Goal: Use online tool/utility: Utilize a website feature to perform a specific function

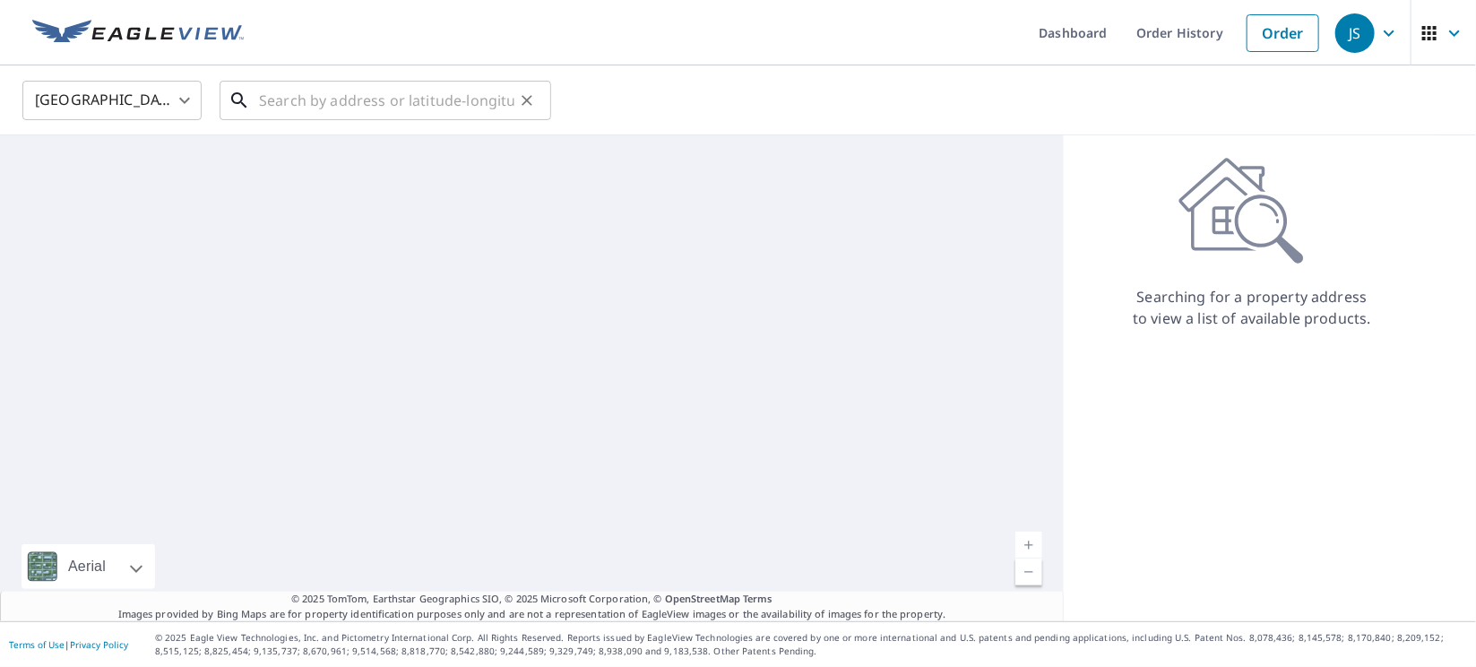
click at [436, 110] on input "text" at bounding box center [386, 100] width 255 height 50
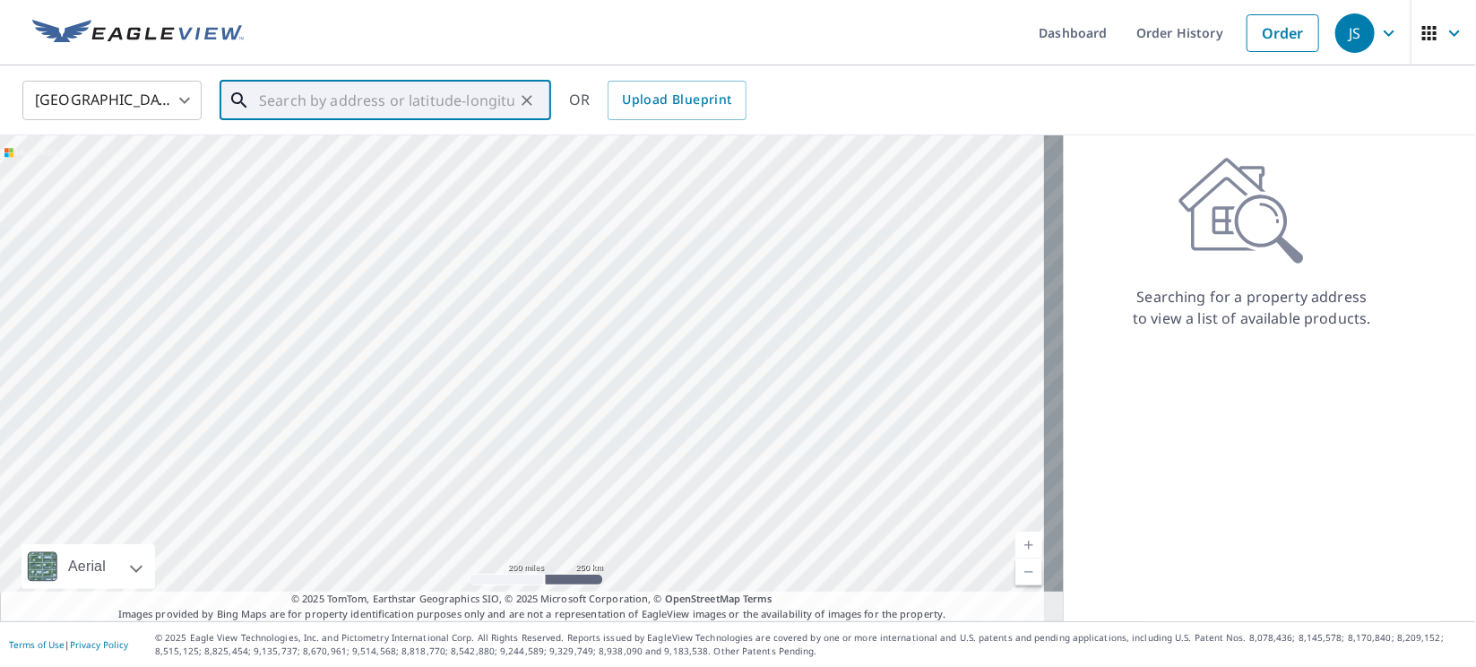
paste input "[STREET_ADDRESS]"
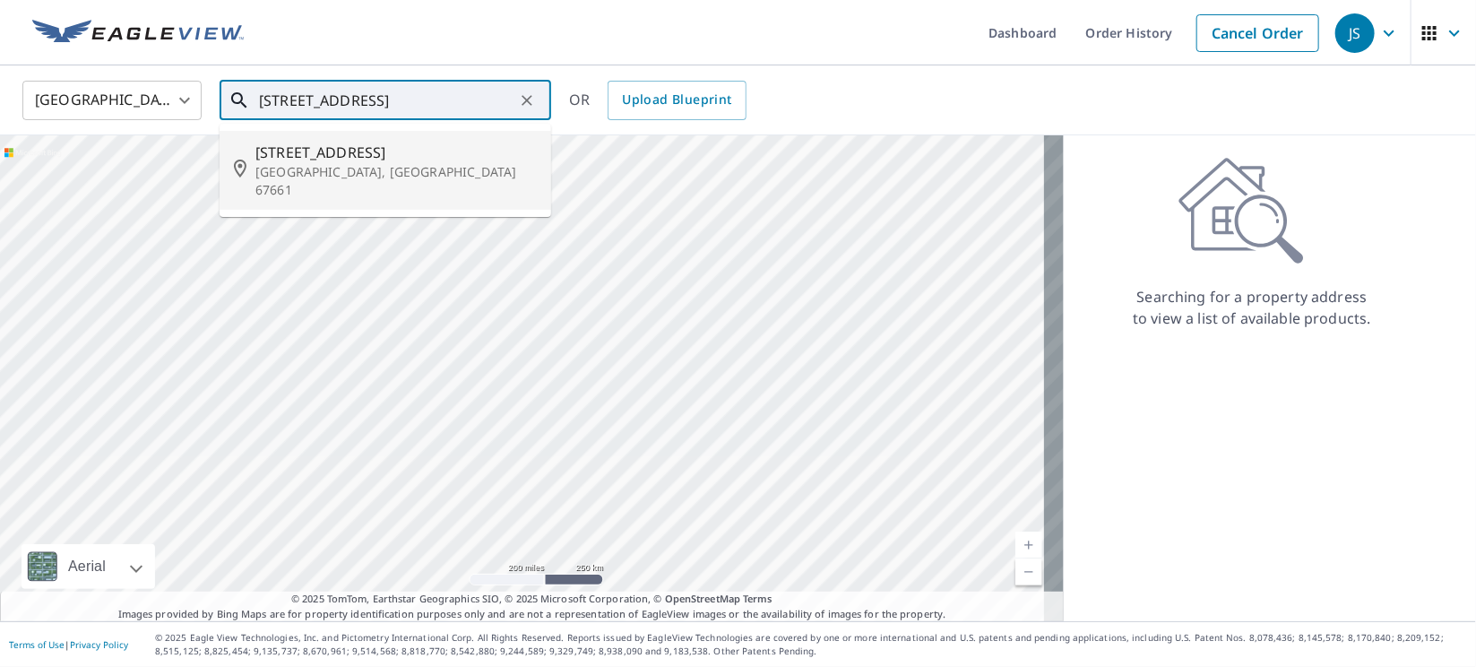
click at [323, 149] on span "[STREET_ADDRESS]" at bounding box center [395, 153] width 281 height 22
type input "[STREET_ADDRESS]"
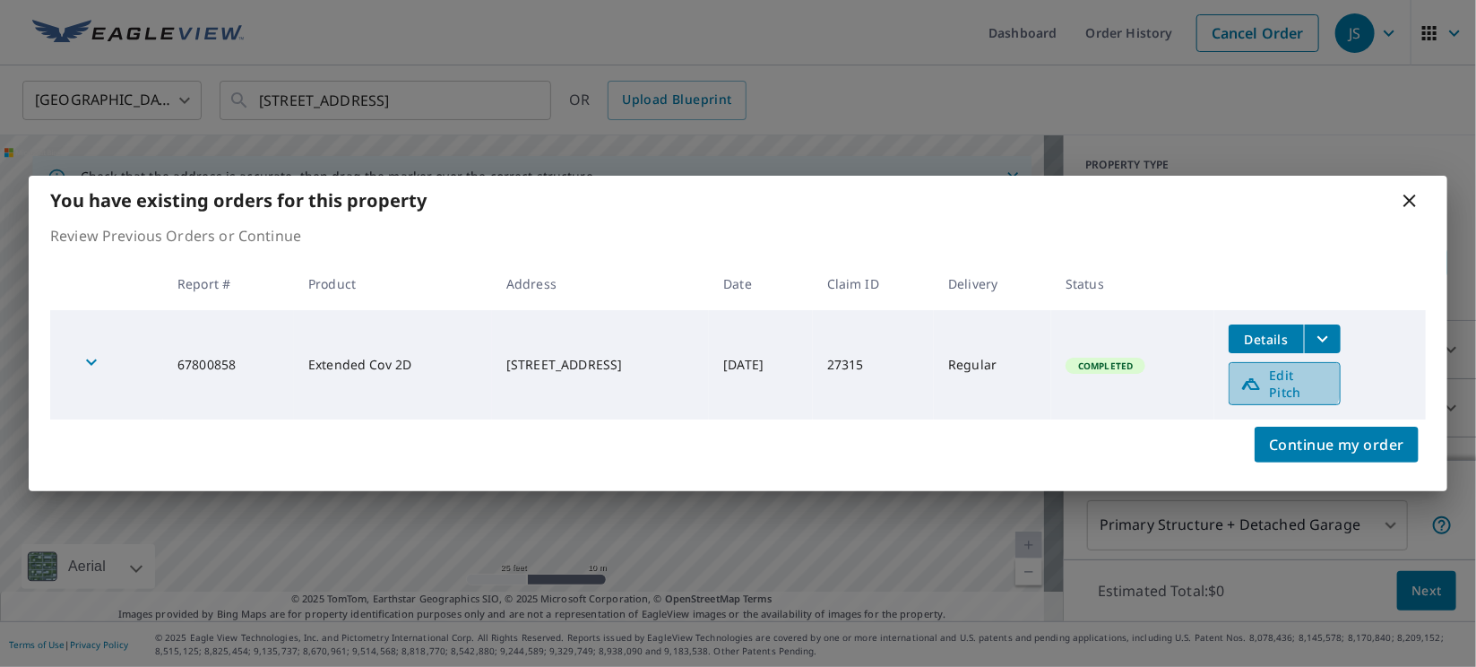
click at [1283, 382] on span "Edit Pitch" at bounding box center [1284, 383] width 89 height 34
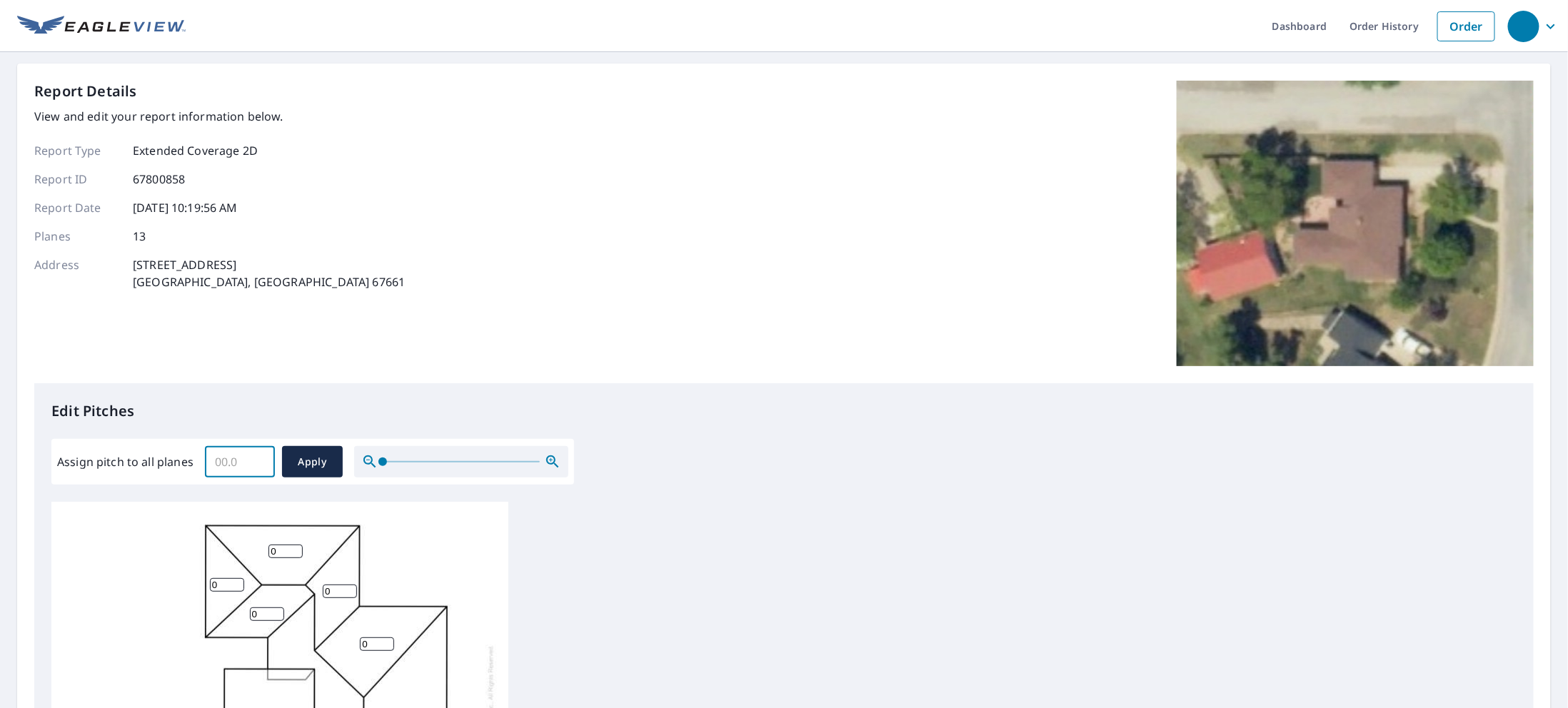
click at [230, 460] on input "Assign pitch to all planes" at bounding box center [240, 462] width 70 height 40
type input "5"
click at [312, 468] on span "Apply" at bounding box center [312, 462] width 37 height 18
type input "5"
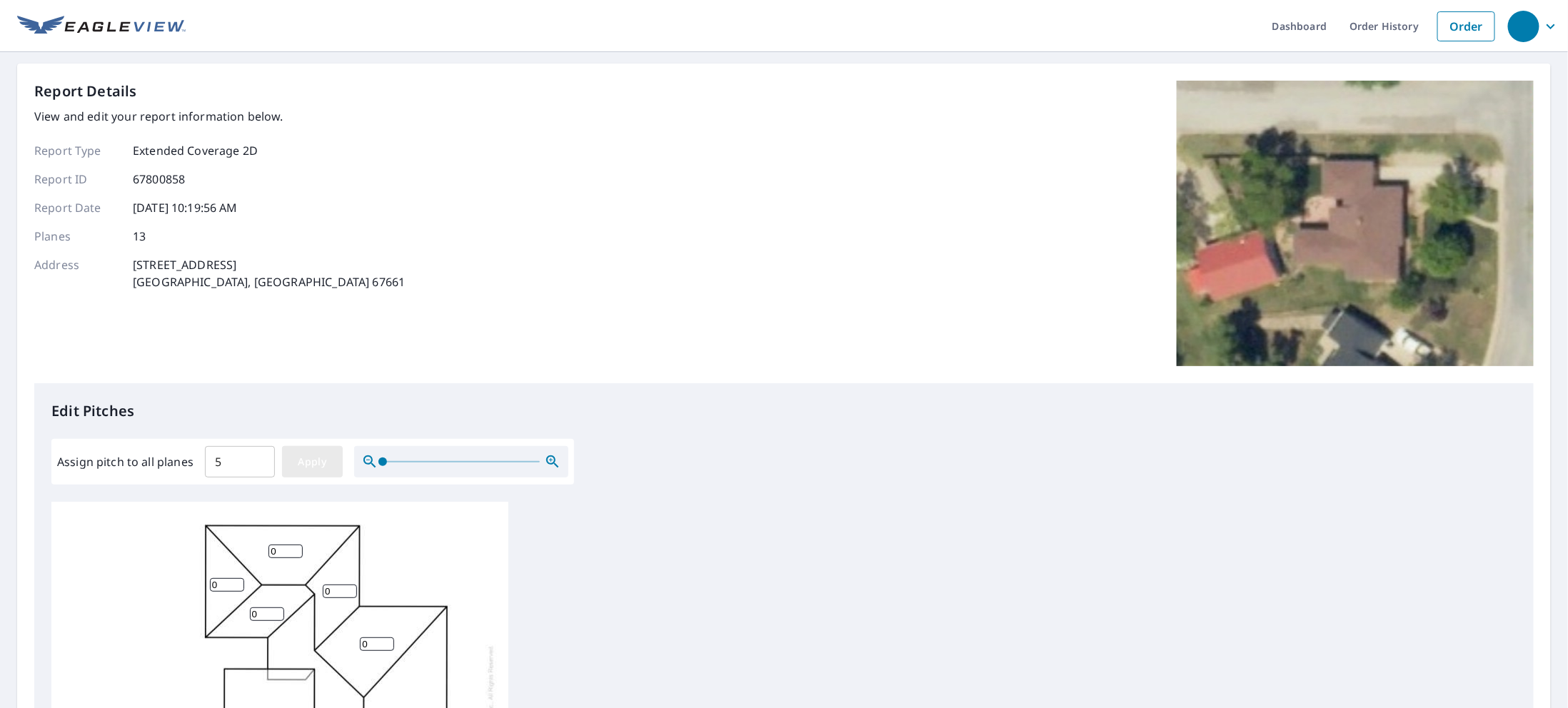
type input "5"
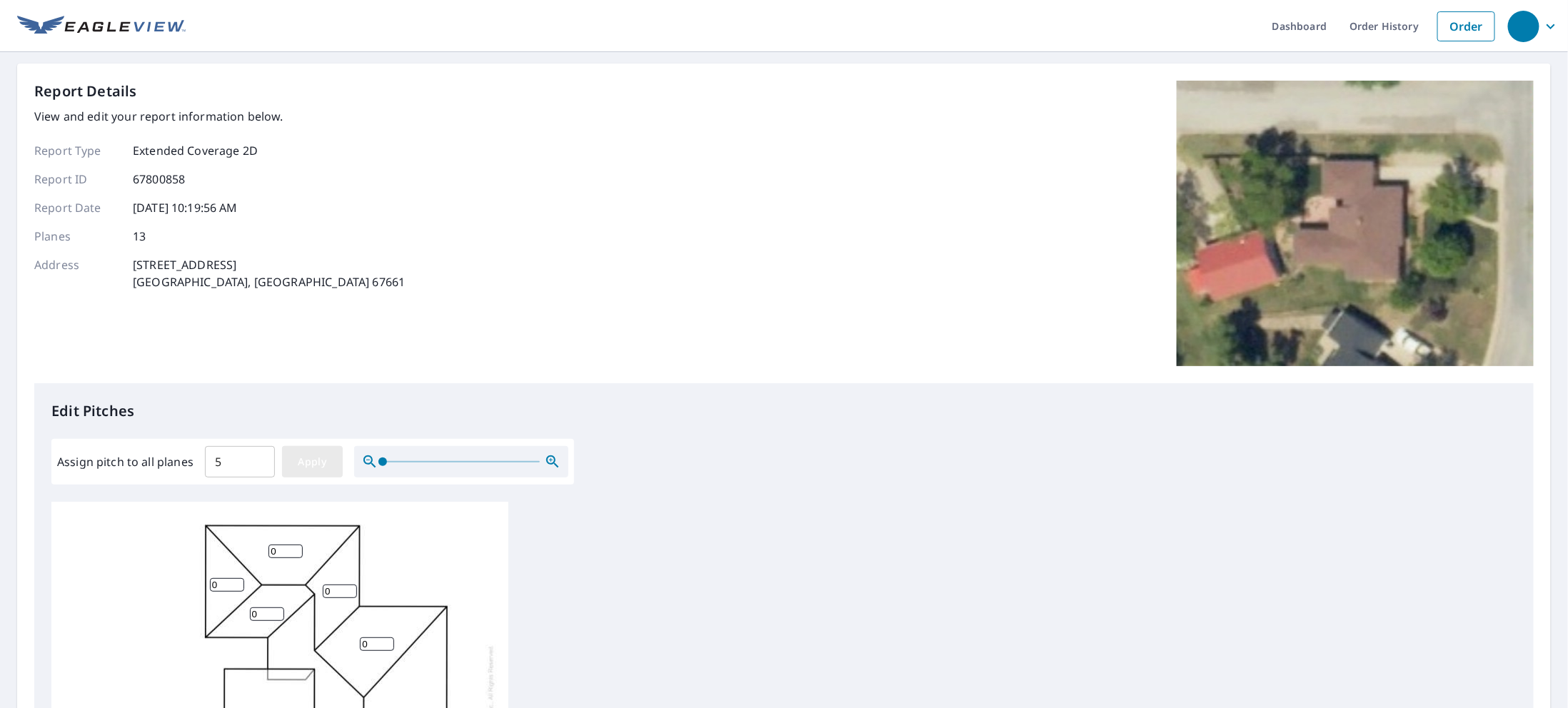
type input "5"
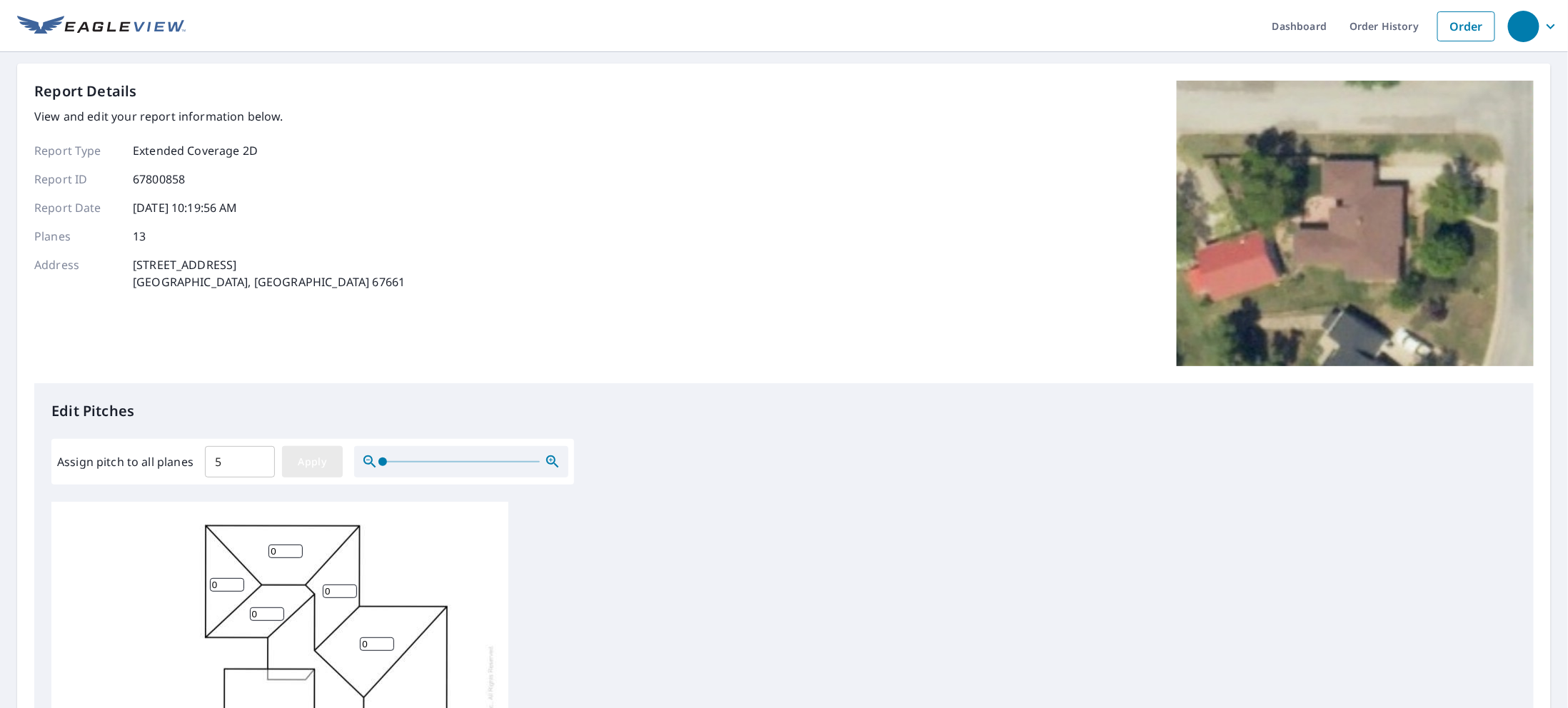
type input "5"
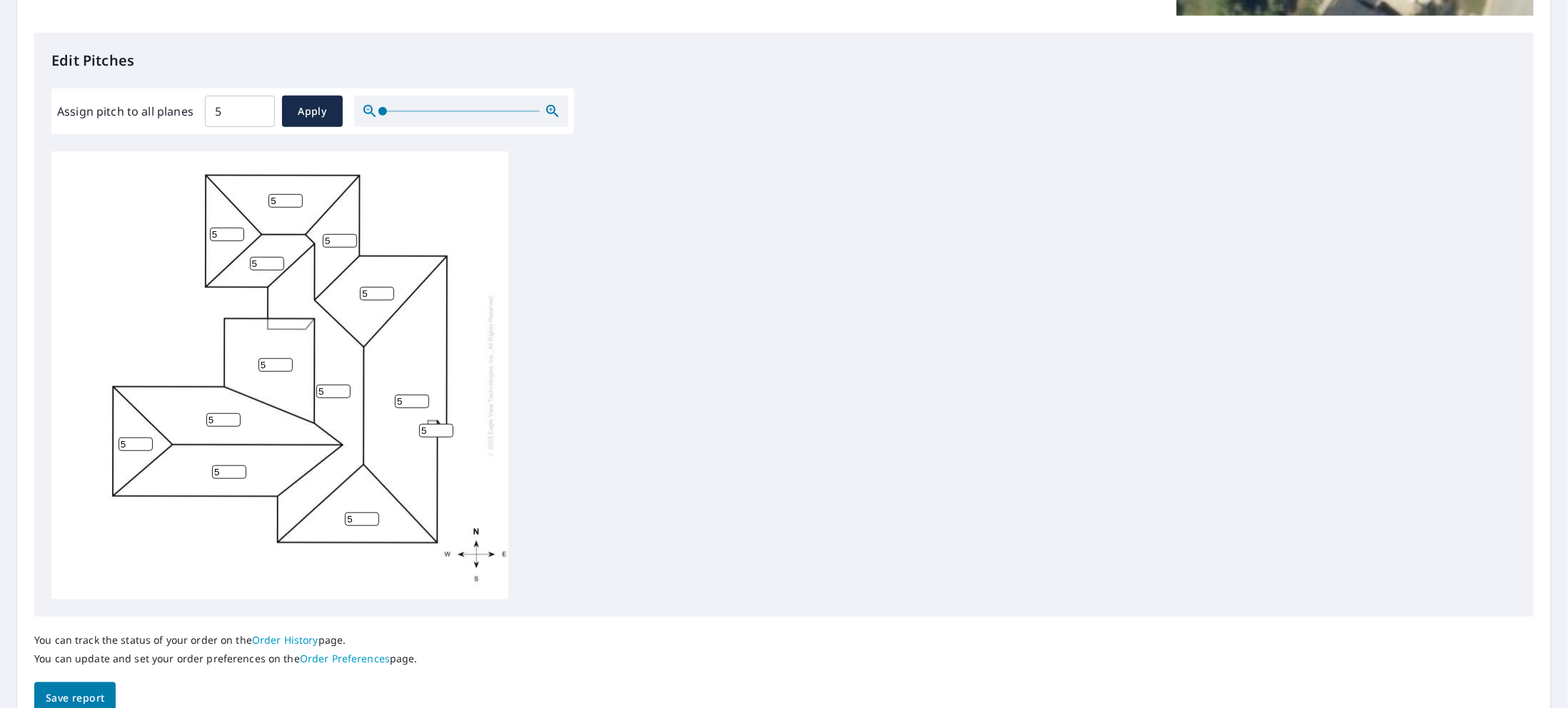
scroll to position [421, 0]
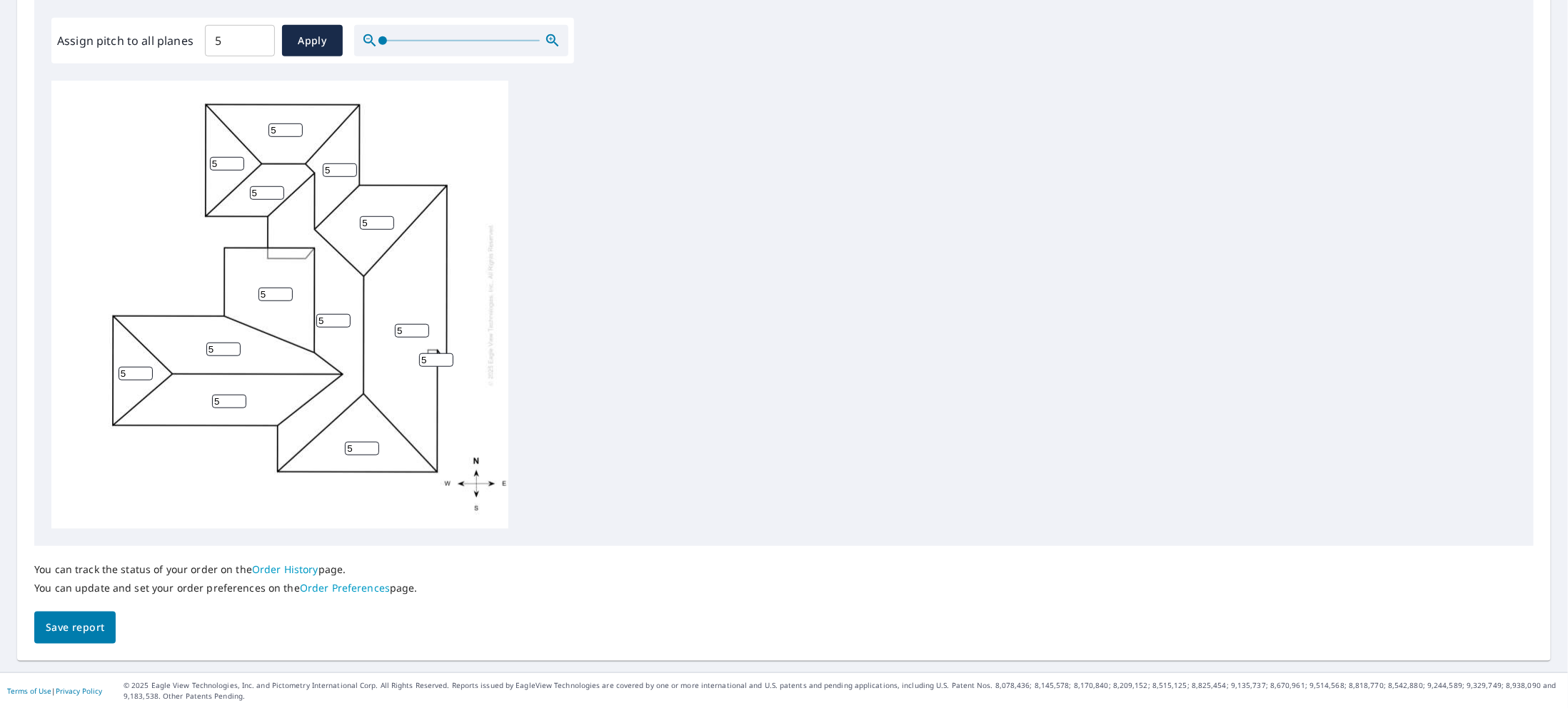
click at [72, 616] on button "Save report" at bounding box center [75, 628] width 81 height 32
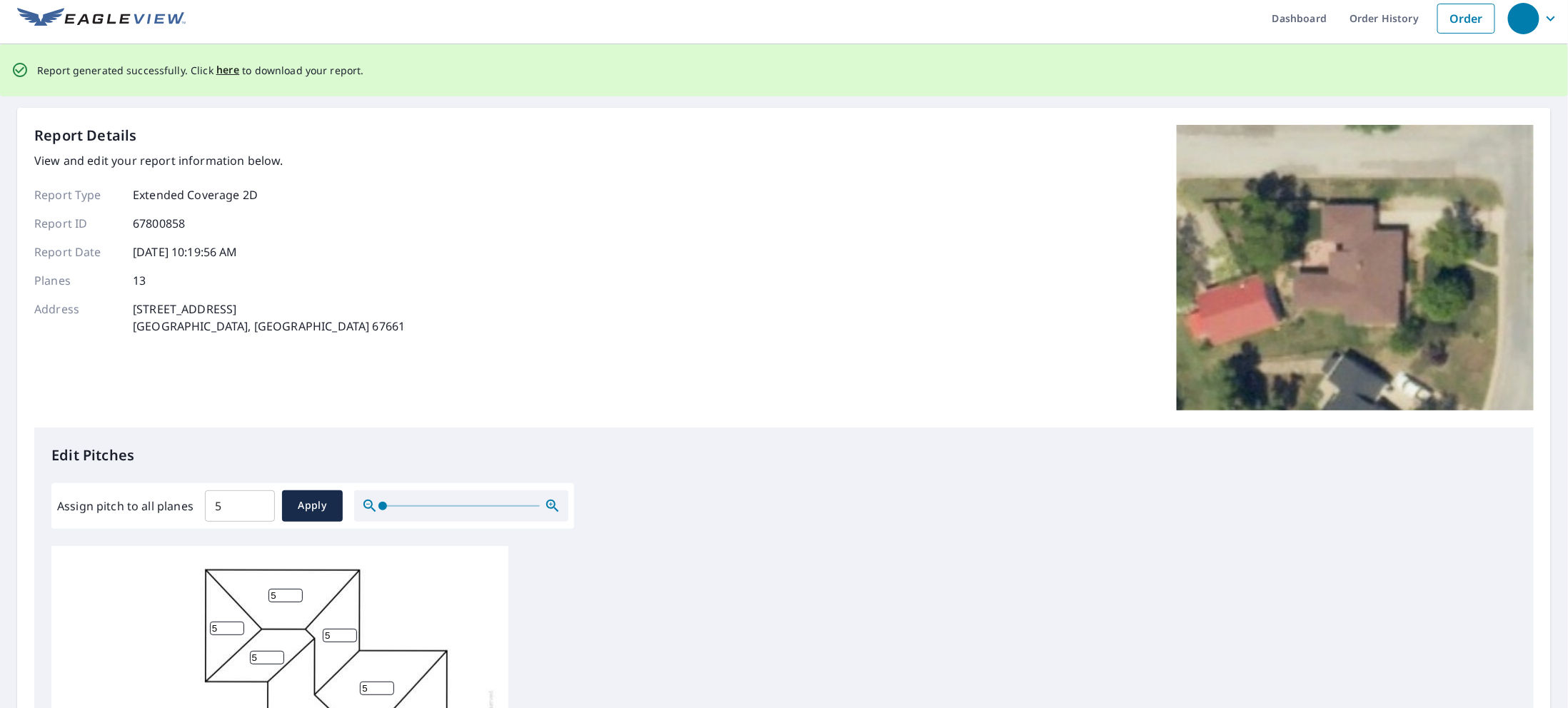
scroll to position [0, 0]
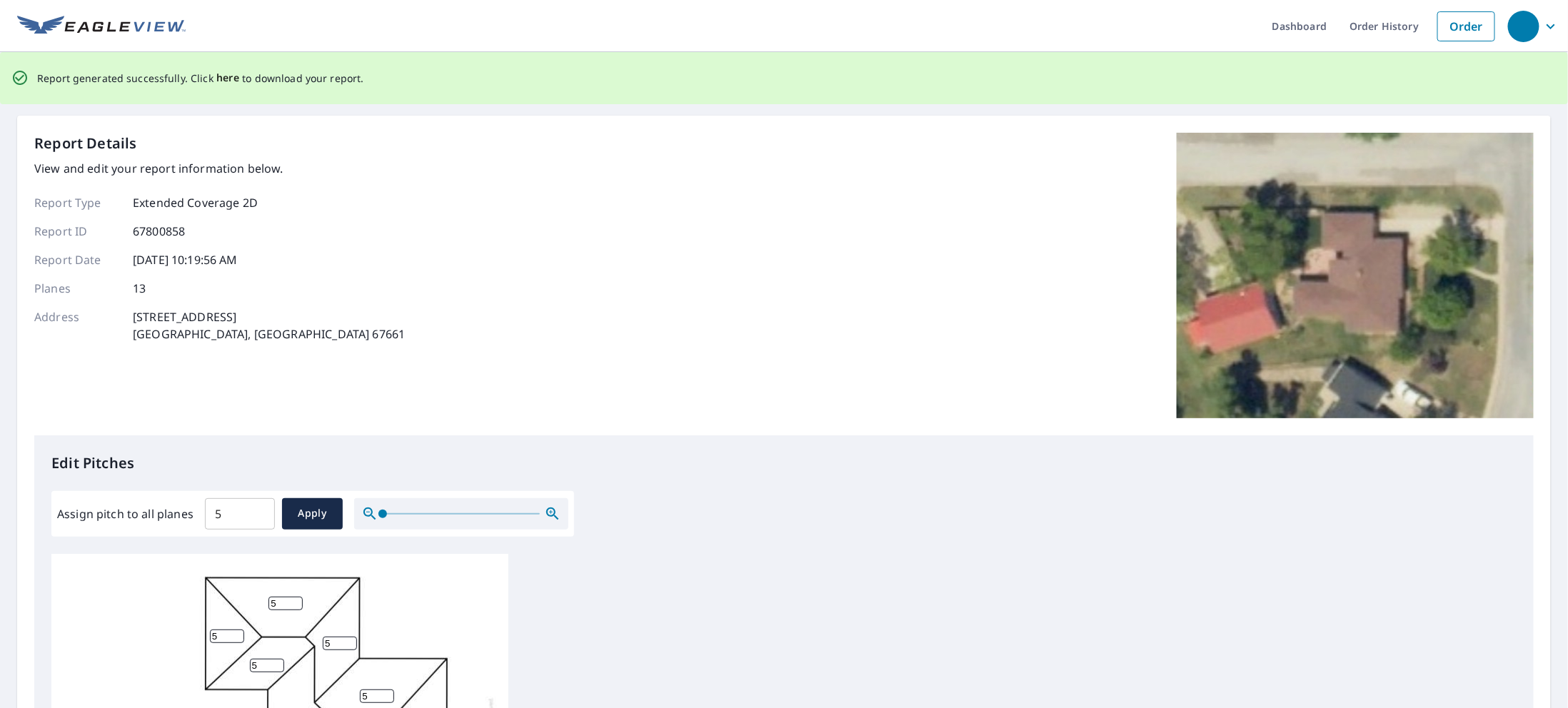
click at [229, 76] on span "here" at bounding box center [228, 78] width 24 height 18
